Goal: Navigation & Orientation: Find specific page/section

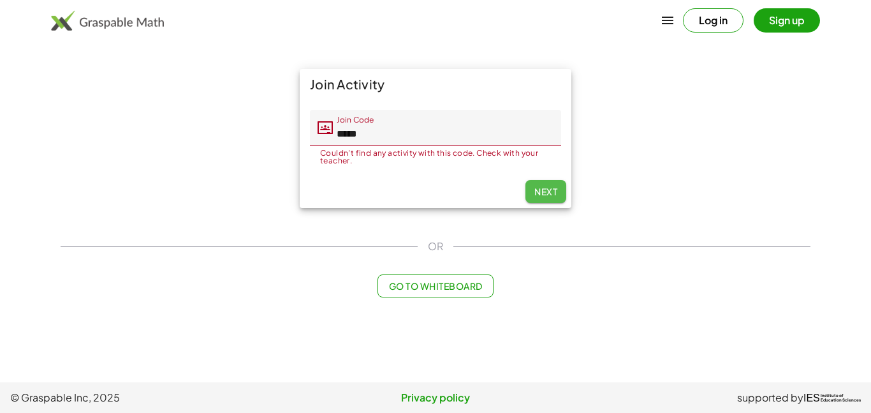
click at [548, 181] on button "Next" at bounding box center [546, 191] width 41 height 23
click at [549, 182] on button "Next" at bounding box center [546, 191] width 41 height 23
click at [722, 23] on button "Log in" at bounding box center [713, 20] width 61 height 24
click at [537, 197] on button "Next" at bounding box center [546, 191] width 41 height 23
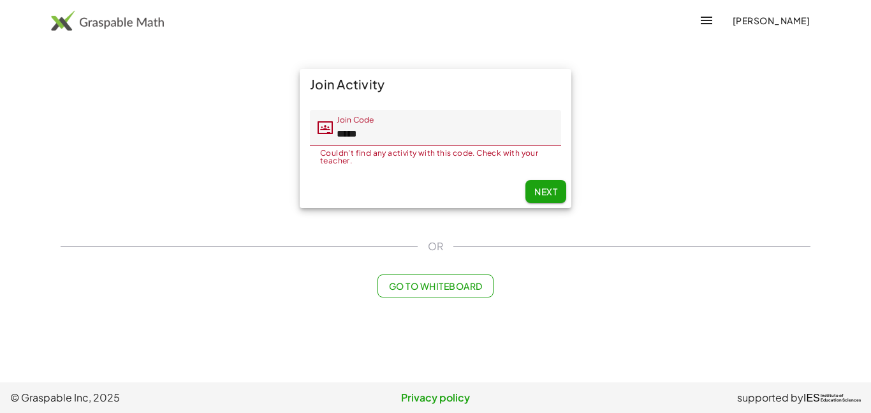
click at [444, 289] on span "Go to Whiteboard" at bounding box center [435, 285] width 94 height 11
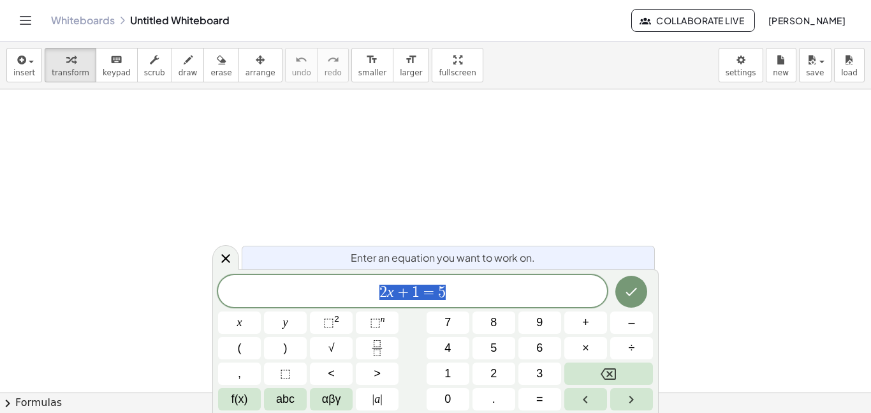
scroll to position [1, 0]
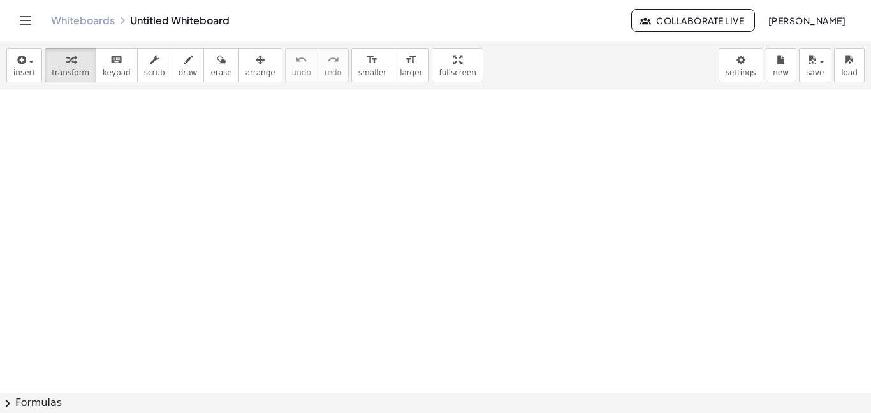
click at [27, 14] on icon "Toggle navigation" at bounding box center [25, 20] width 15 height 15
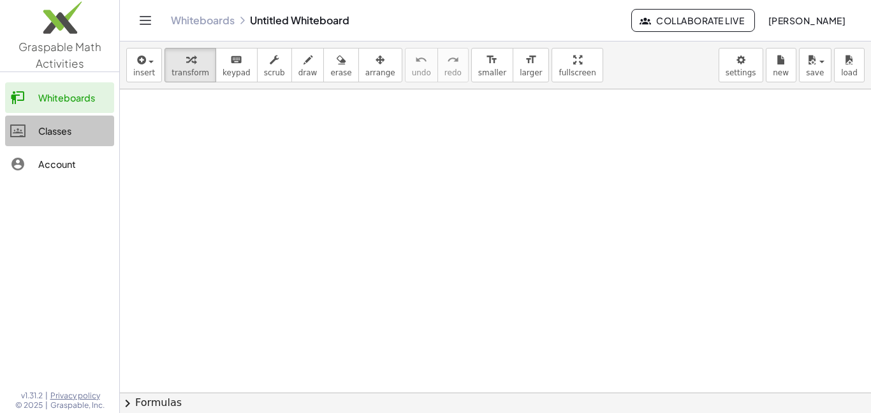
click at [76, 126] on div "Classes" at bounding box center [73, 130] width 71 height 15
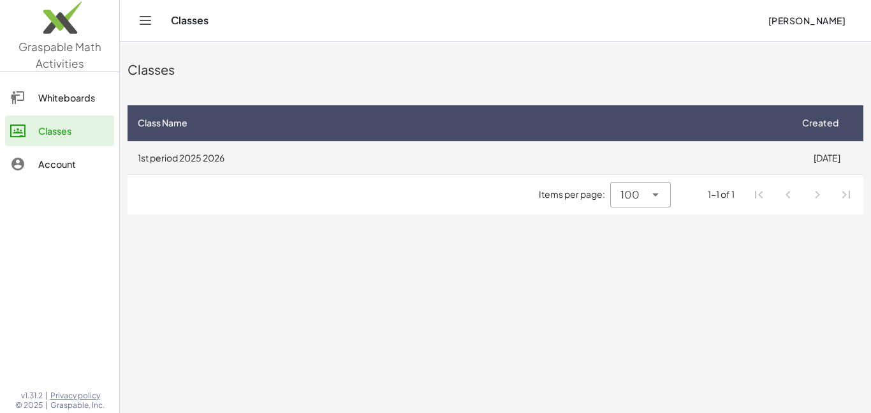
click at [236, 152] on td "1st period 2025 2026" at bounding box center [459, 157] width 663 height 33
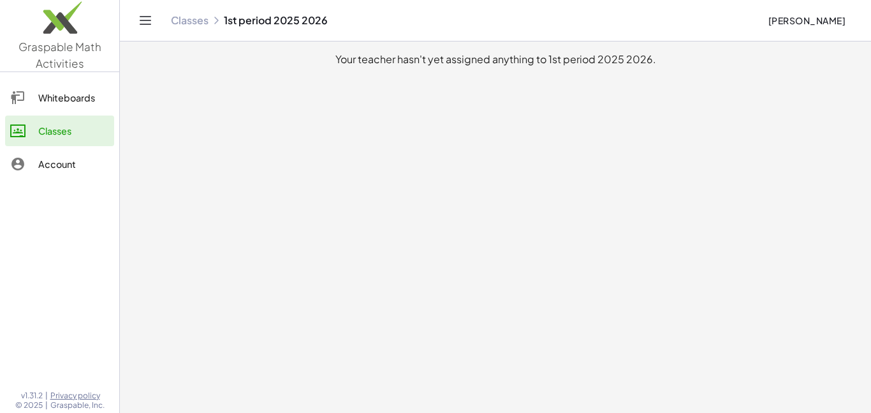
click at [94, 170] on div "Account" at bounding box center [73, 163] width 71 height 15
